Goal: Task Accomplishment & Management: Complete application form

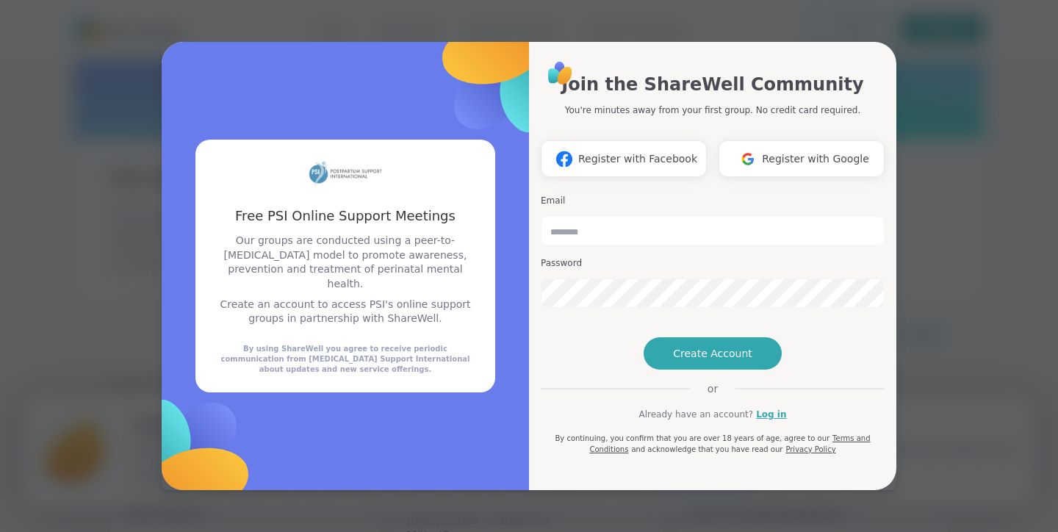
click at [873, 59] on div "Join the ShareWell Community You're minutes away from your first group. No cred…" at bounding box center [713, 256] width 344 height 395
click at [769, 151] on span "Register with Google" at bounding box center [815, 158] width 107 height 15
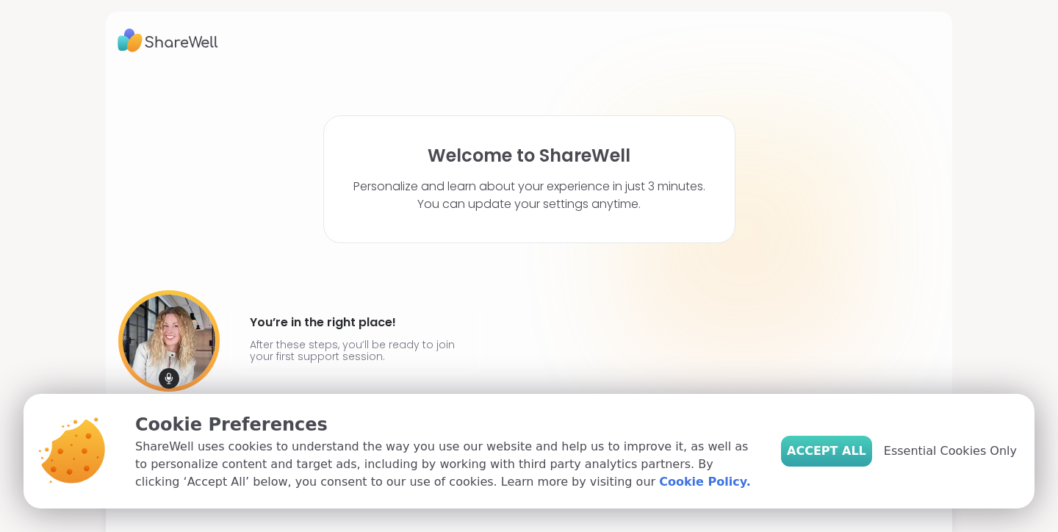
click at [866, 454] on span "Accept All" at bounding box center [826, 451] width 79 height 18
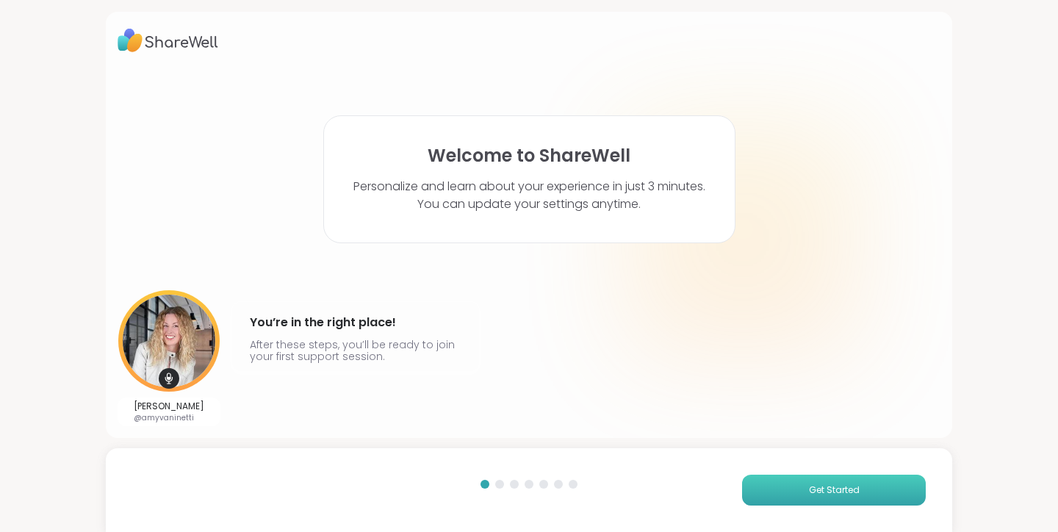
click at [870, 491] on button "Get Started" at bounding box center [834, 490] width 184 height 31
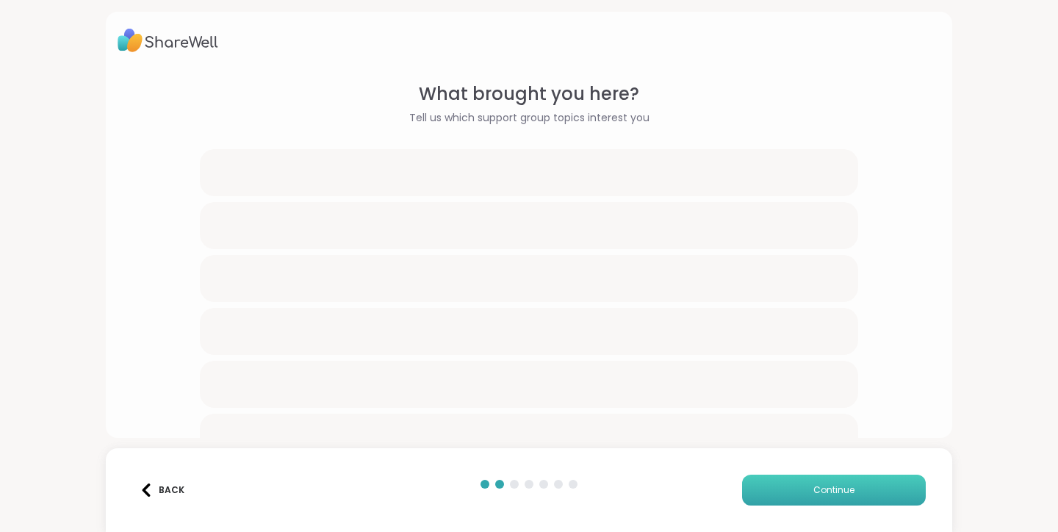
click at [870, 491] on button "Continue" at bounding box center [834, 490] width 184 height 31
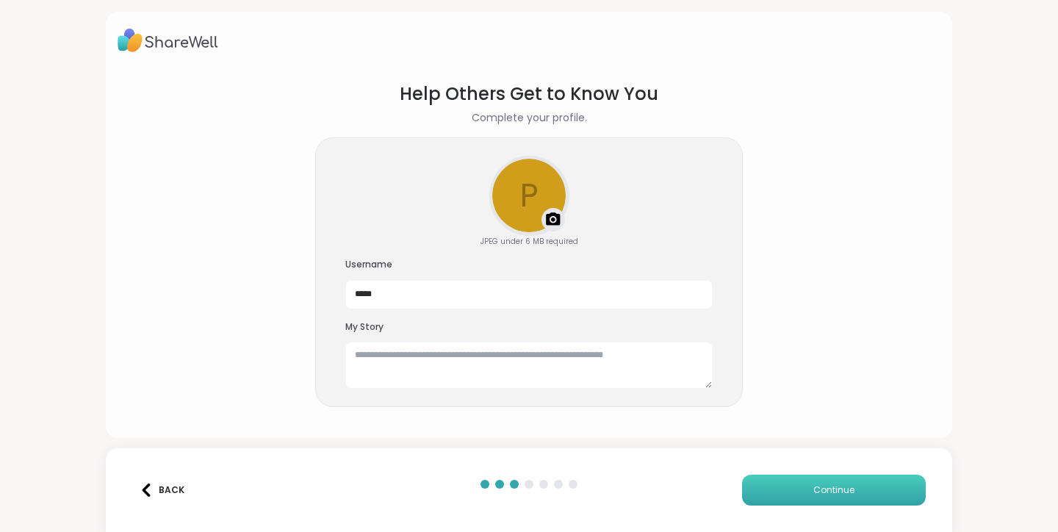
click at [870, 491] on button "Continue" at bounding box center [834, 490] width 184 height 31
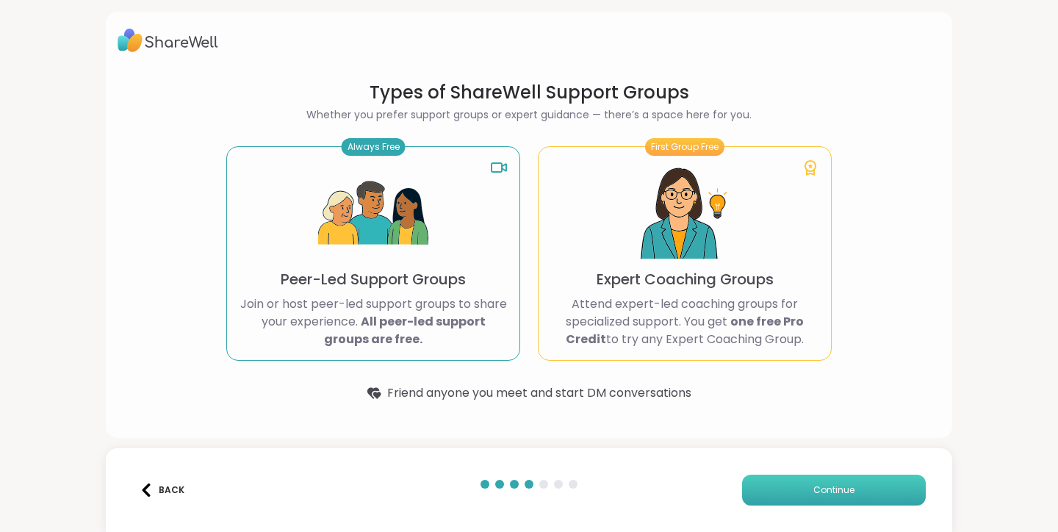
click at [870, 491] on button "Continue" at bounding box center [834, 490] width 184 height 31
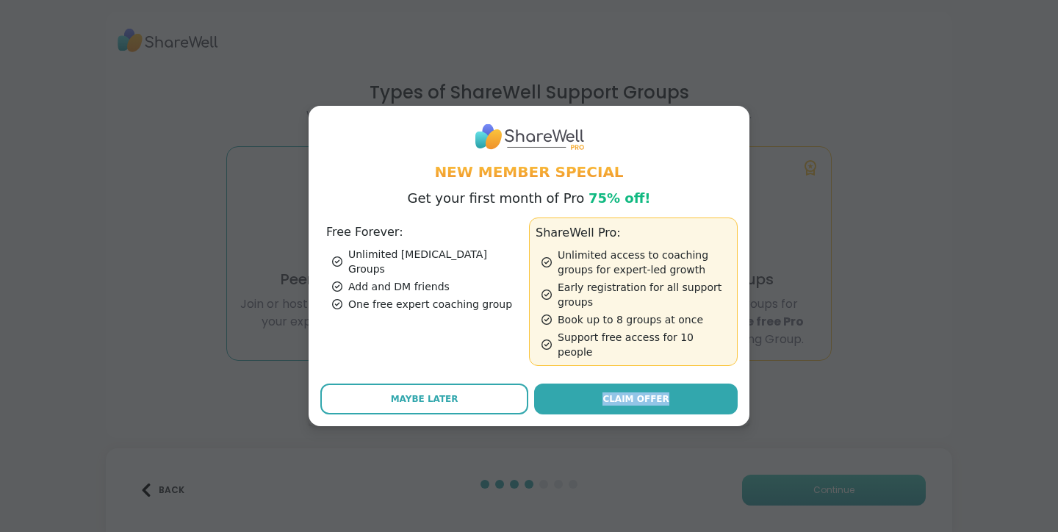
click at [870, 491] on div "New Member Special Get your first month of Pro 75% off! Free Forever: Unlimited…" at bounding box center [529, 266] width 1040 height 532
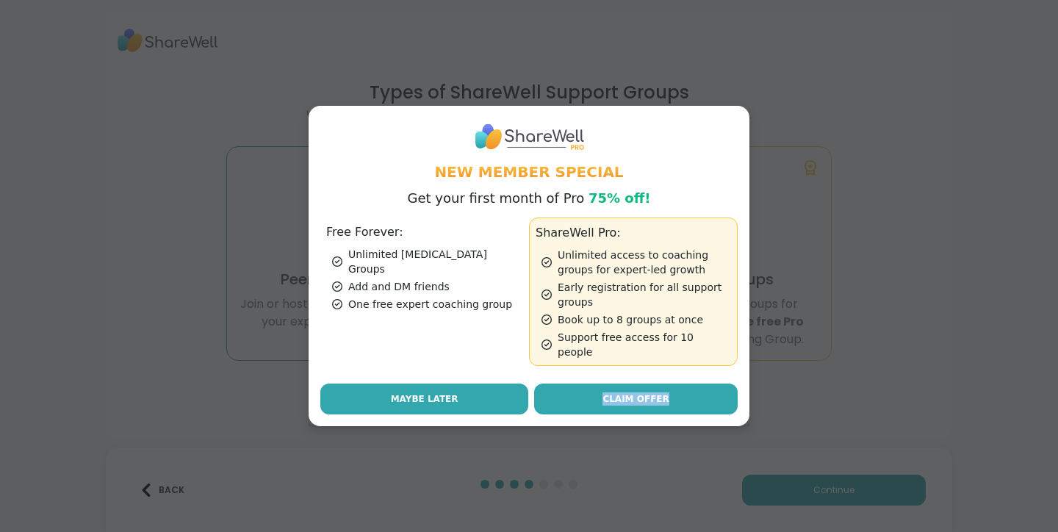
click at [470, 383] on button "Maybe Later" at bounding box center [424, 398] width 208 height 31
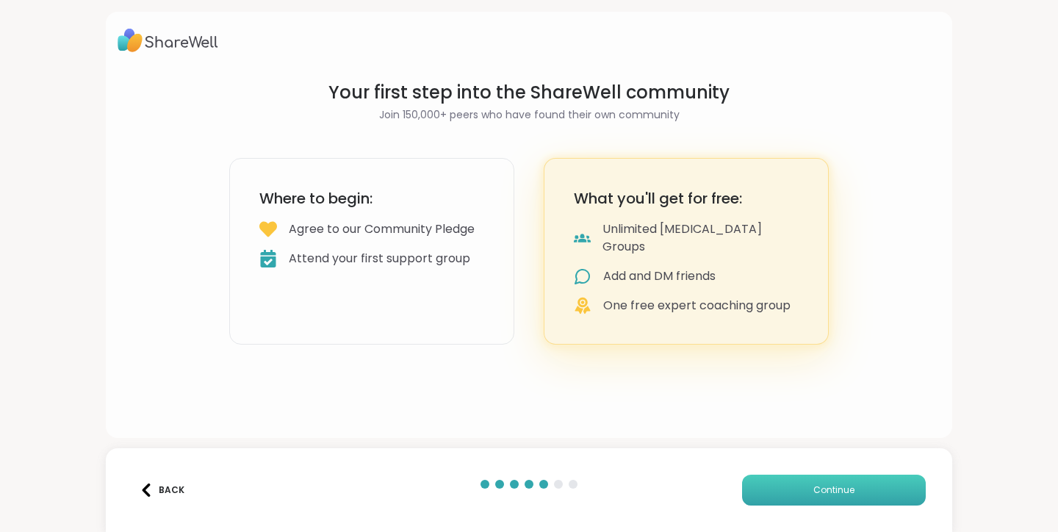
click at [765, 494] on button "Continue" at bounding box center [834, 490] width 184 height 31
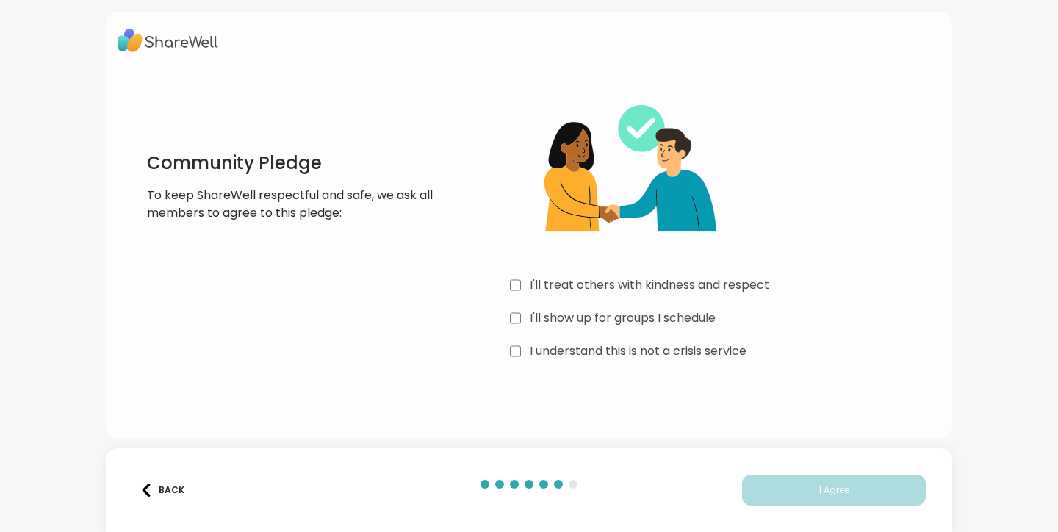
click at [601, 345] on label "I understand this is not a crisis service" at bounding box center [638, 351] width 217 height 18
click at [612, 322] on label "I'll show up for groups I schedule" at bounding box center [623, 318] width 186 height 18
click at [609, 281] on label "I'll treat others with kindness and respect" at bounding box center [649, 285] width 239 height 18
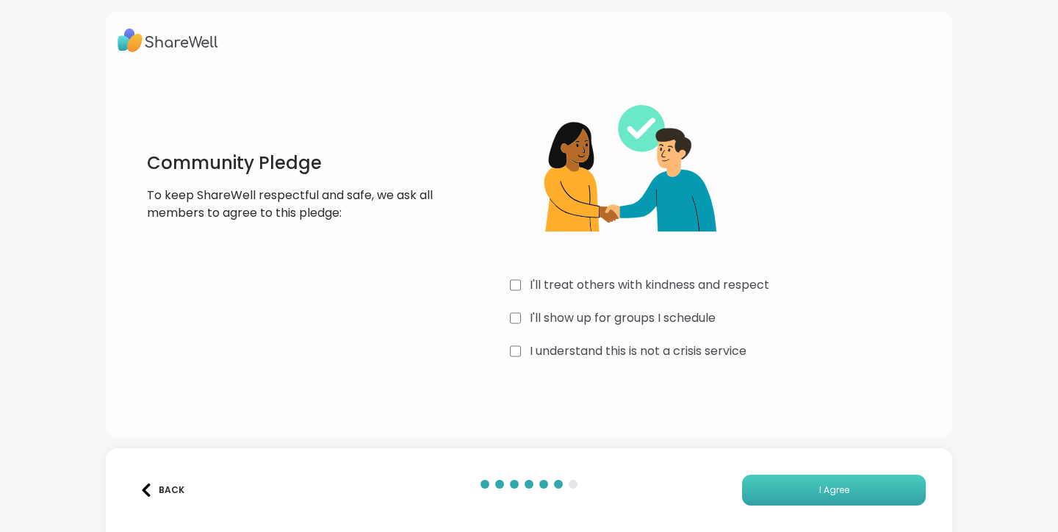
click at [783, 491] on button "I Agree" at bounding box center [834, 490] width 184 height 31
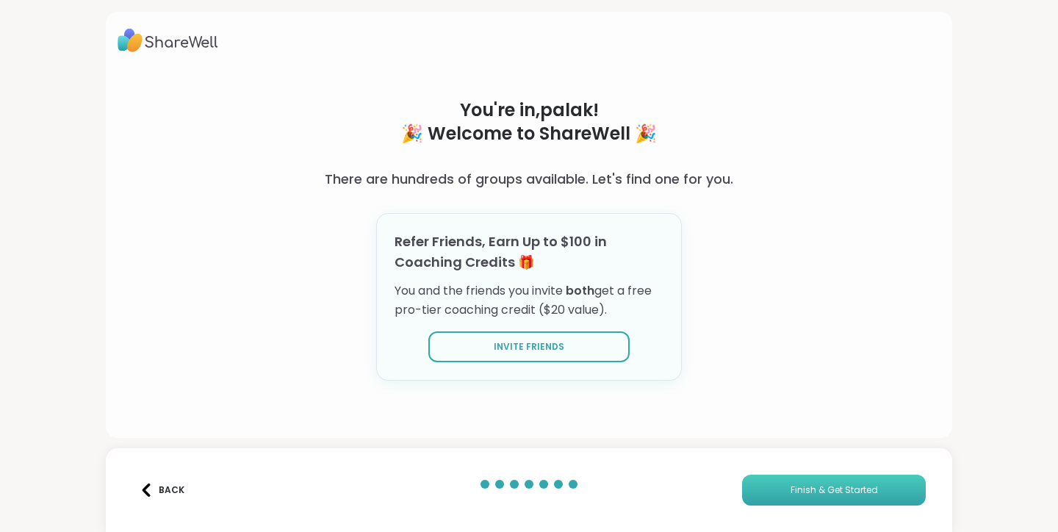
click at [776, 484] on button "Finish & Get Started" at bounding box center [834, 490] width 184 height 31
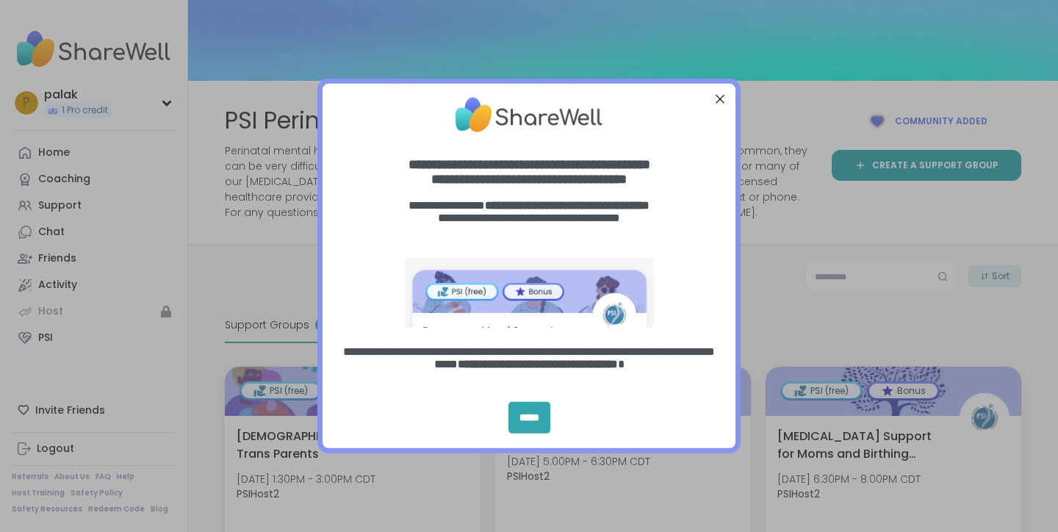
click at [717, 96] on div "Close Step" at bounding box center [719, 99] width 19 height 19
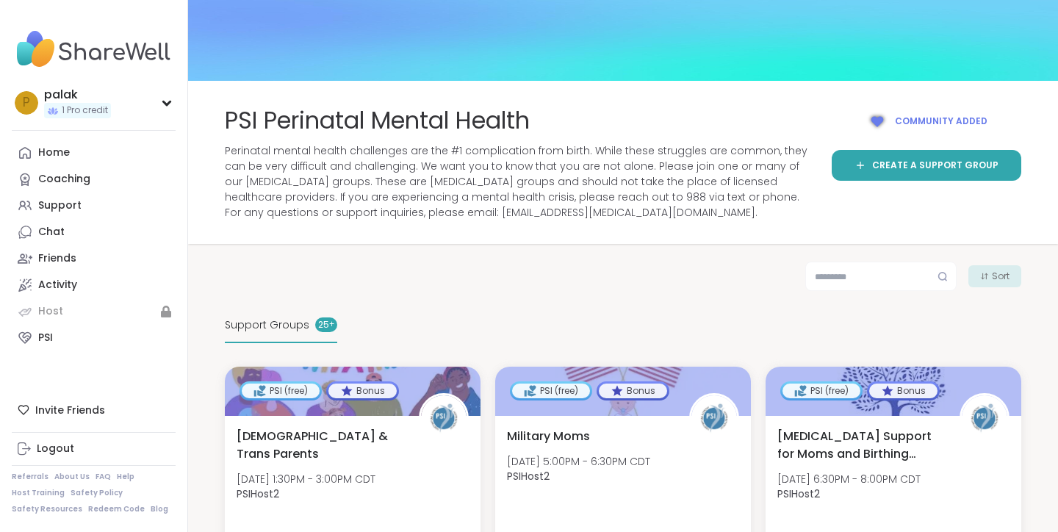
scroll to position [45, 0]
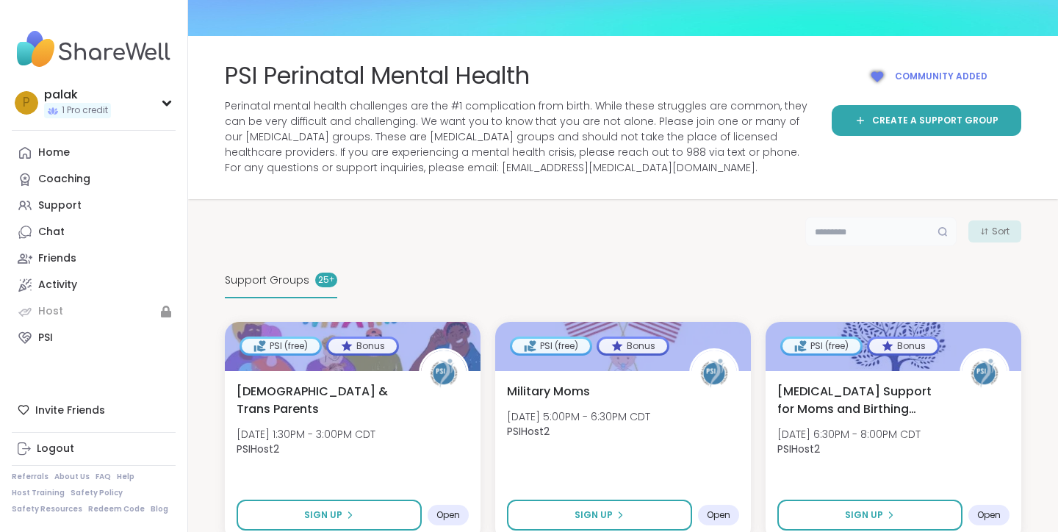
click at [869, 237] on input "text" at bounding box center [880, 231] width 151 height 29
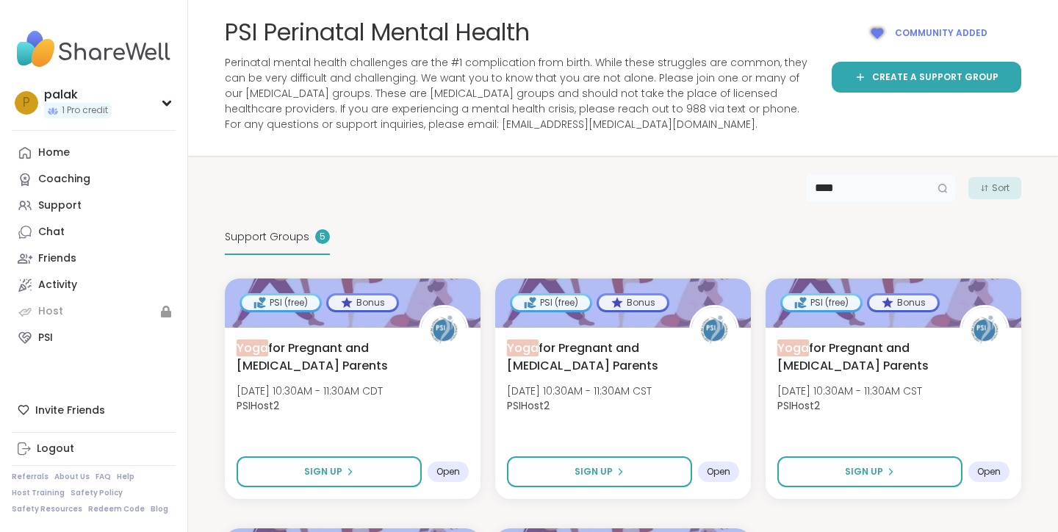
scroll to position [0, 0]
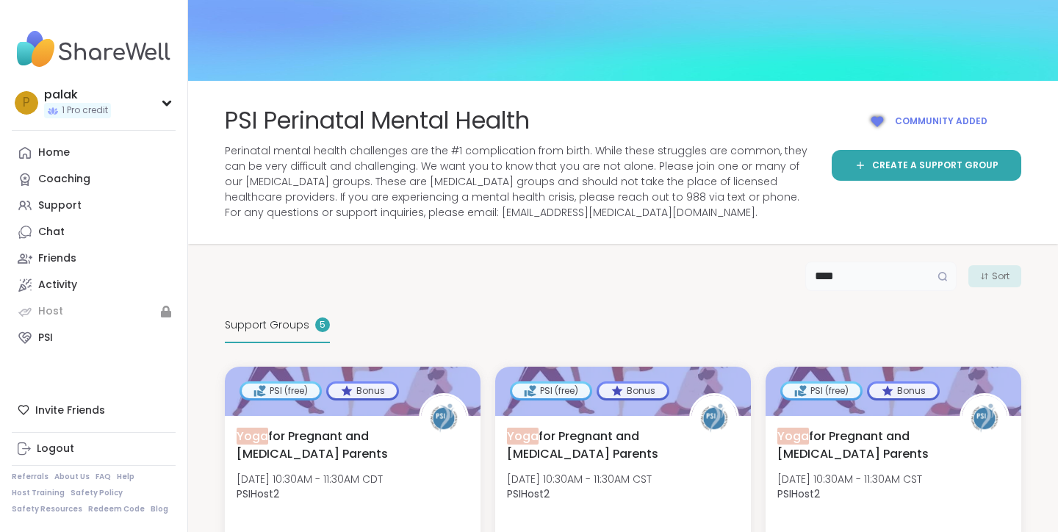
type input "****"
